Goal: Check status: Check status

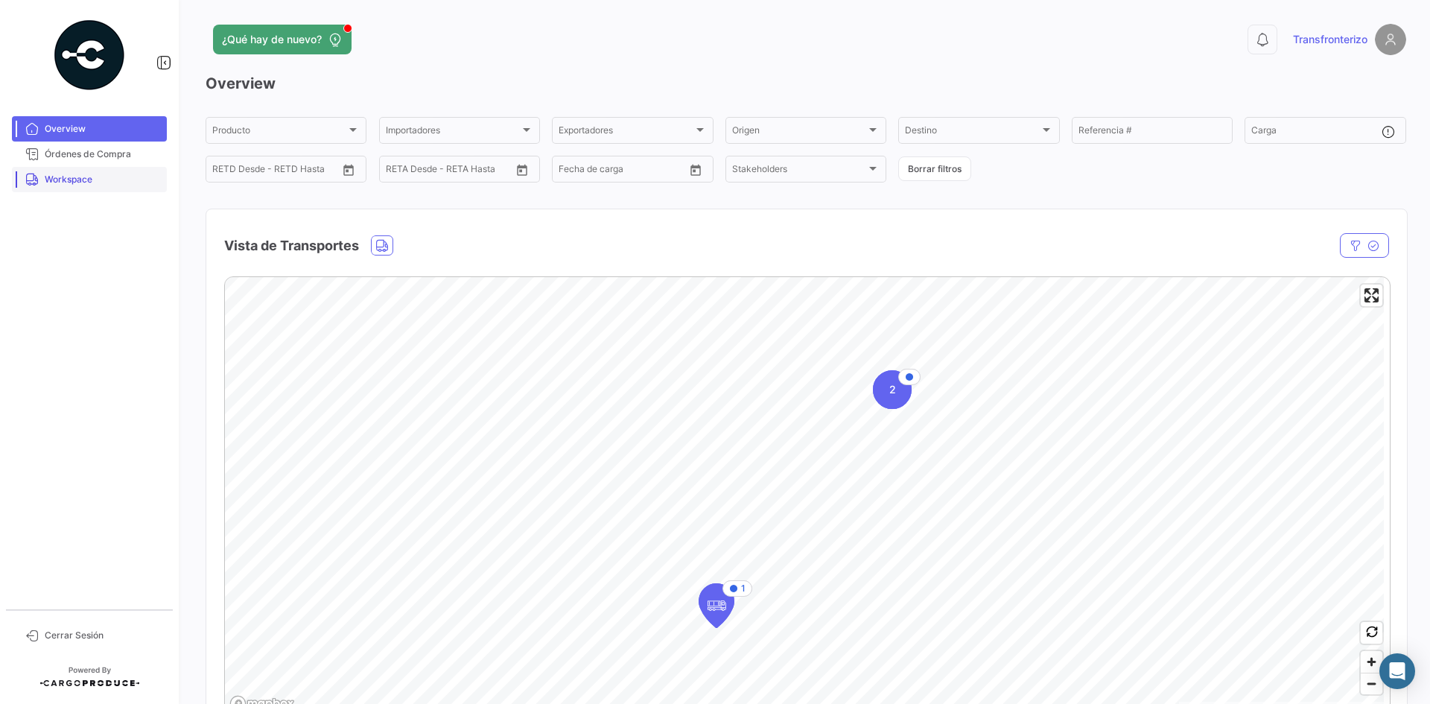
click at [118, 176] on span "Workspace" at bounding box center [103, 179] width 116 height 13
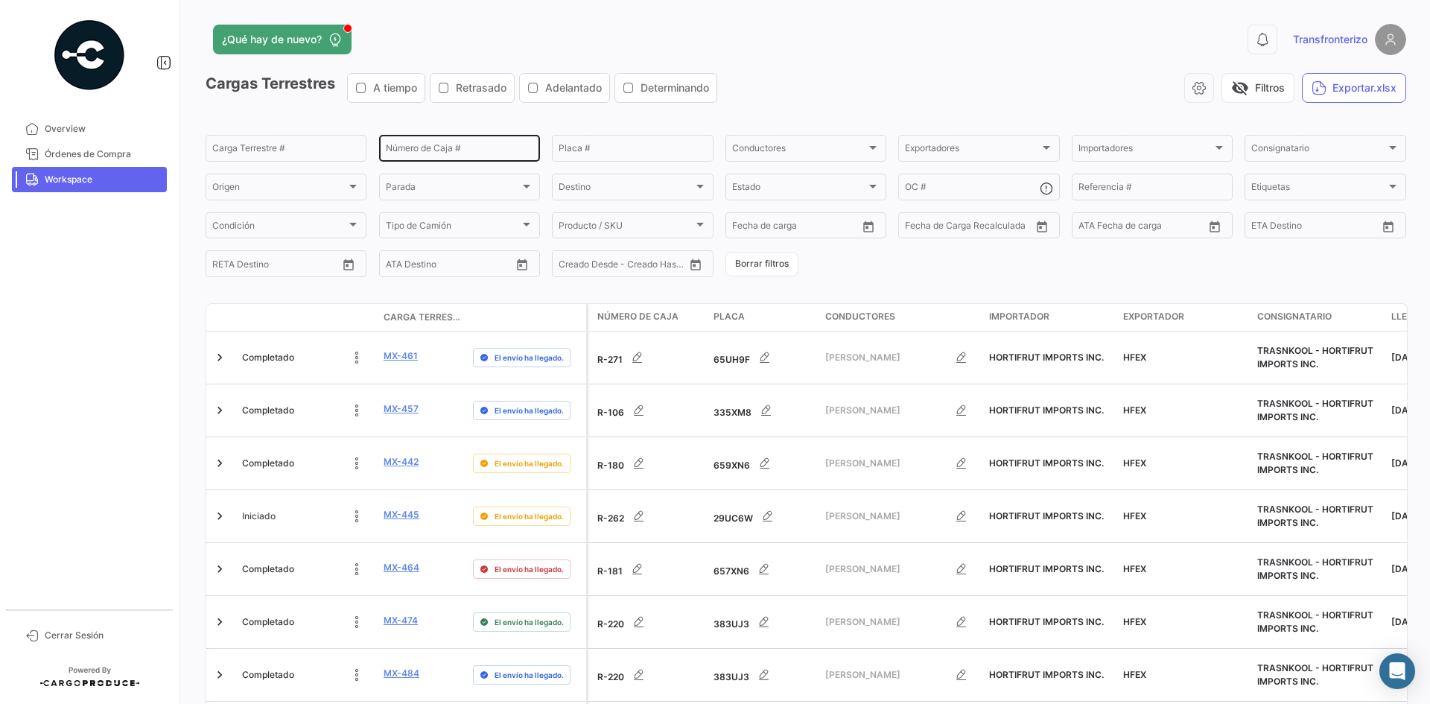
click at [437, 154] on input "Número de Caja #" at bounding box center [459, 150] width 147 height 10
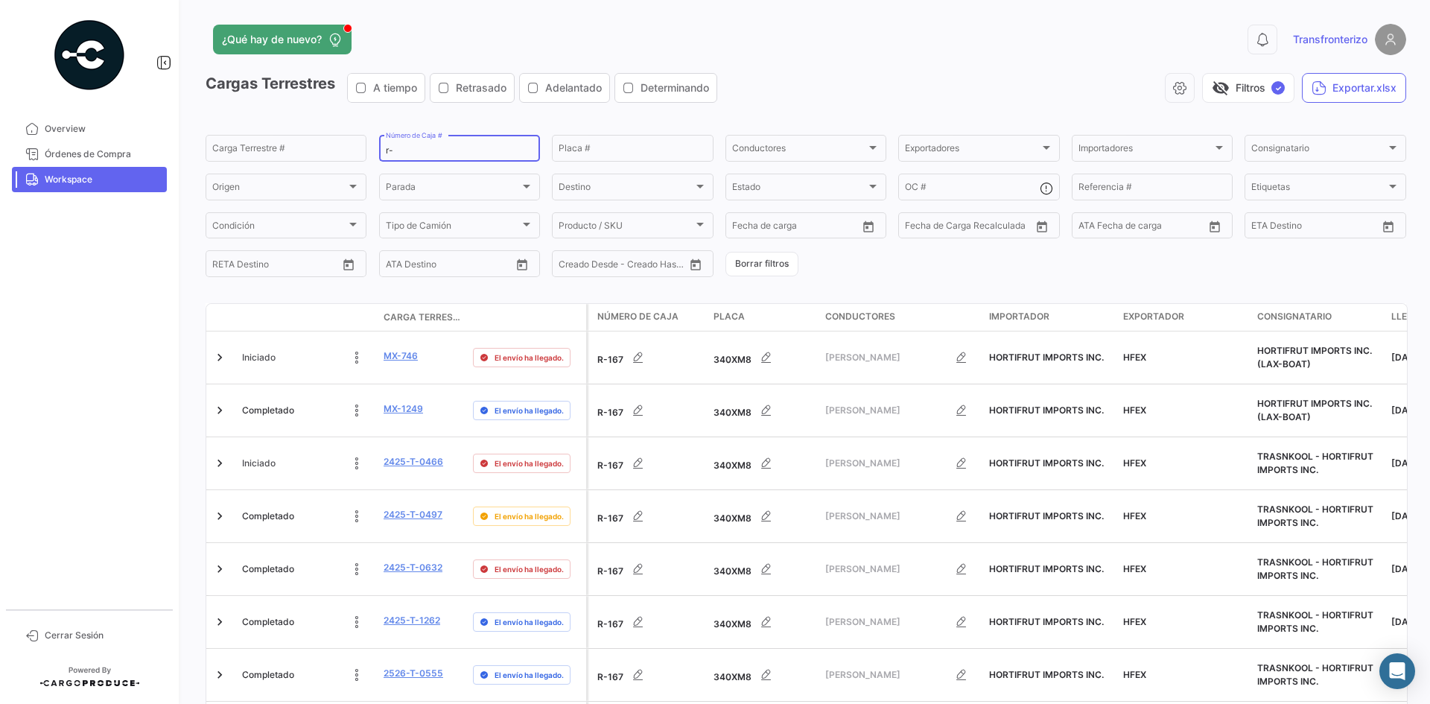
type input "r"
type input "R-167"
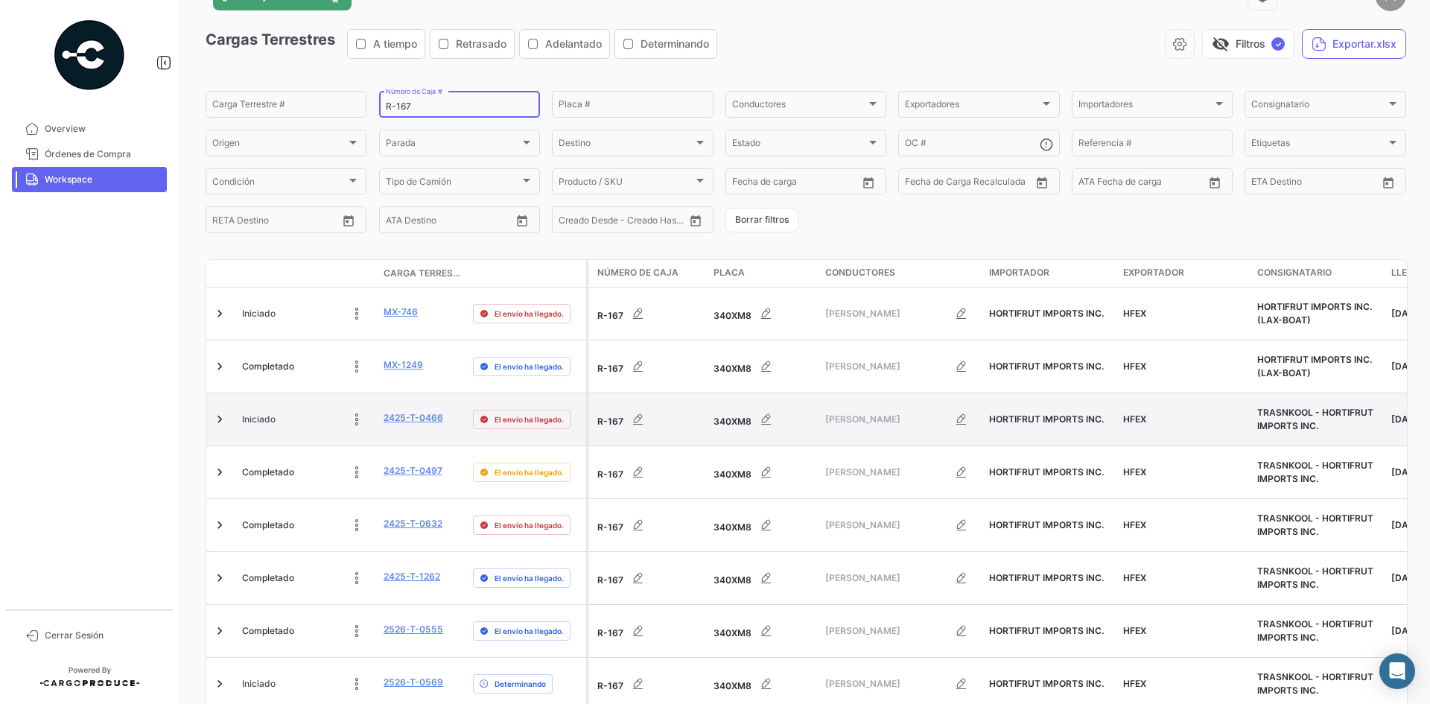
scroll to position [66, 0]
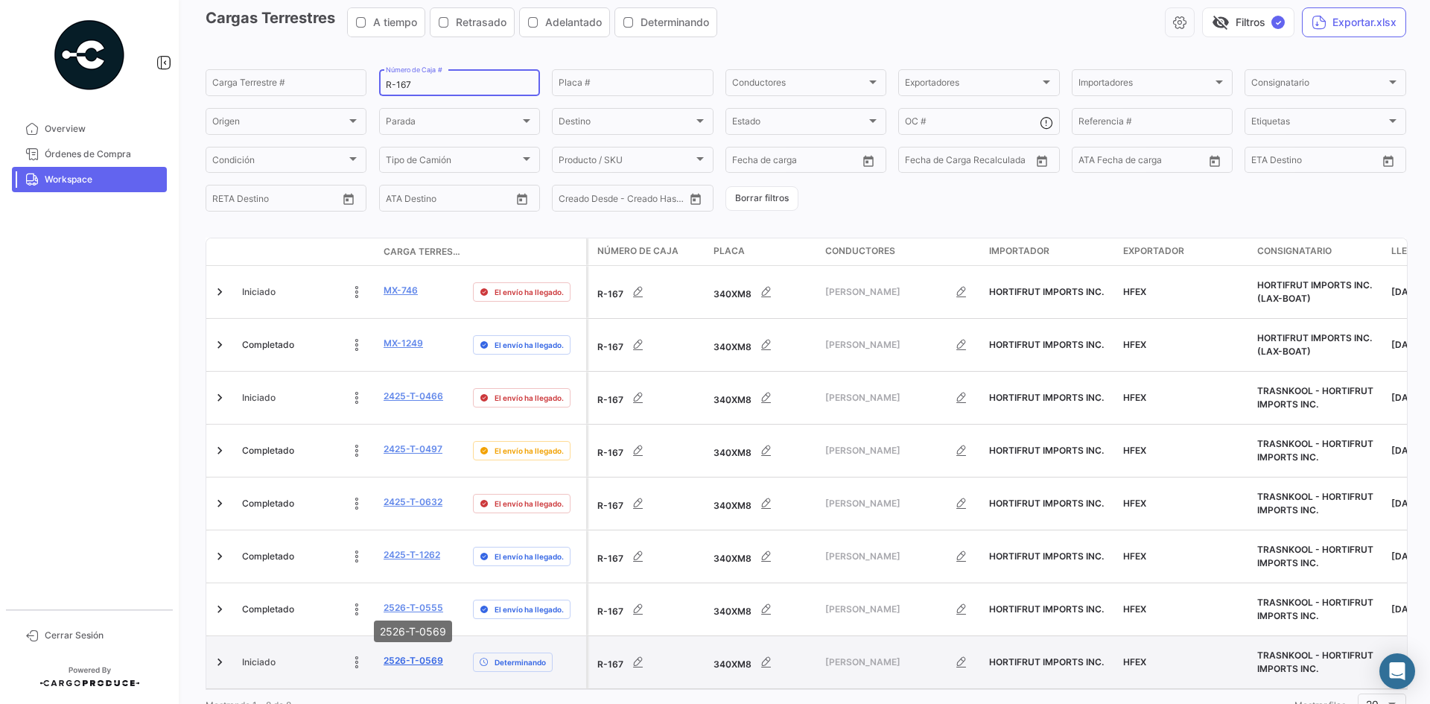
click at [412, 654] on link "2526-T-0569" at bounding box center [414, 660] width 60 height 13
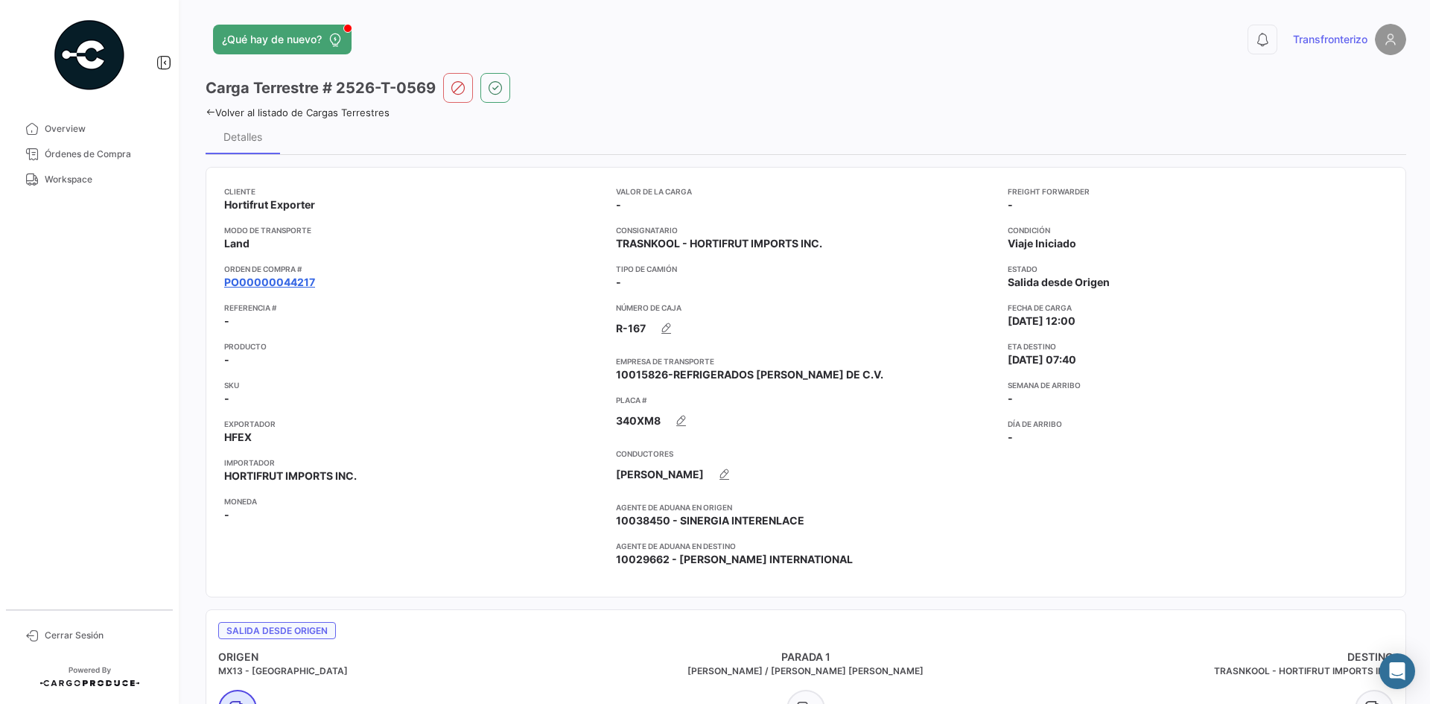
click at [281, 283] on link "PO00000044217" at bounding box center [269, 282] width 91 height 15
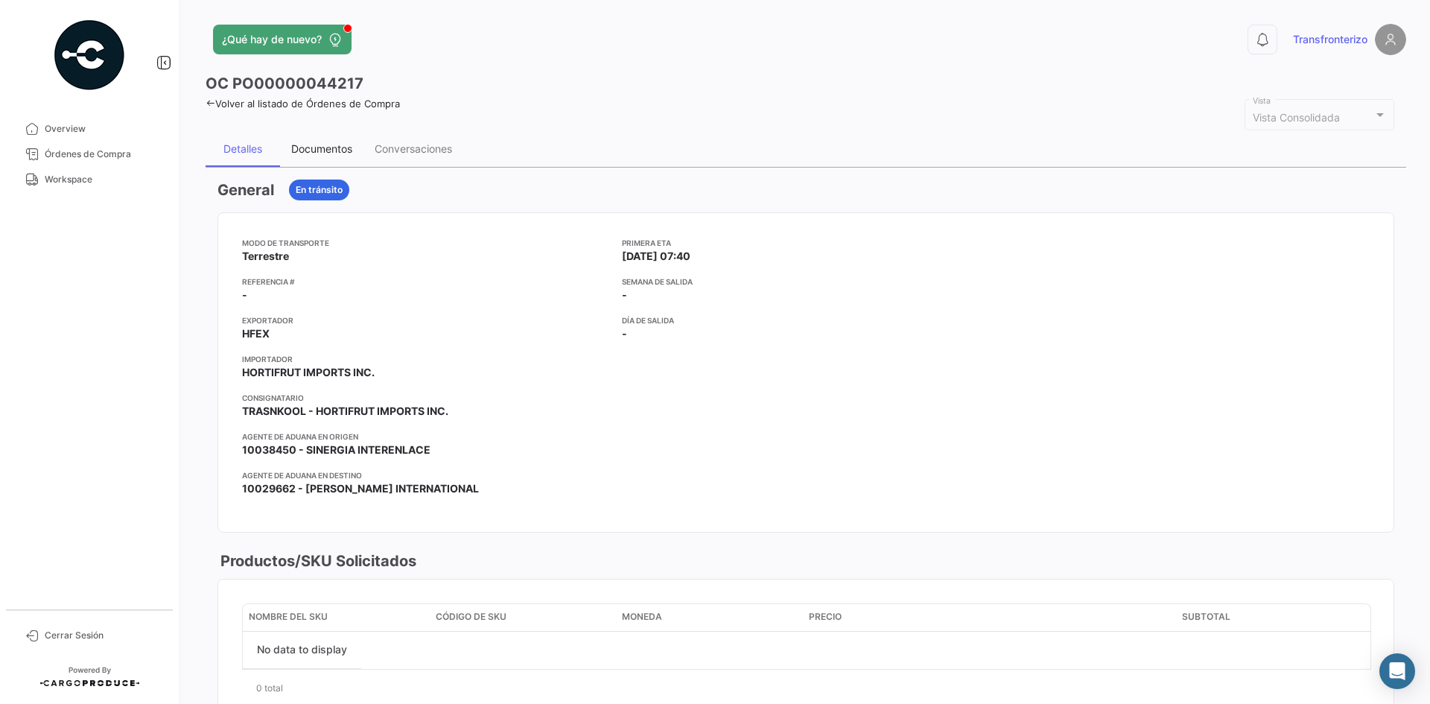
click at [343, 151] on div "Documentos" at bounding box center [321, 148] width 61 height 13
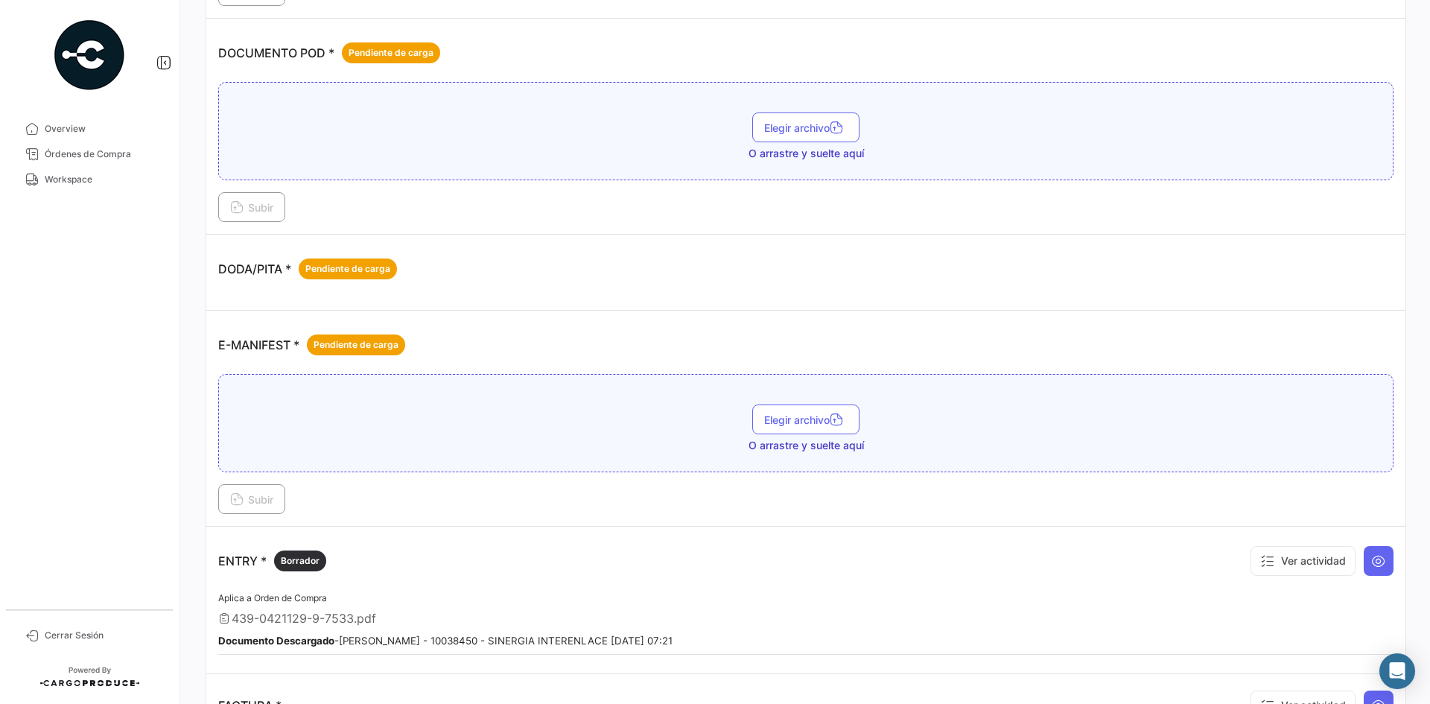
scroll to position [649, 0]
